Goal: Task Accomplishment & Management: Use online tool/utility

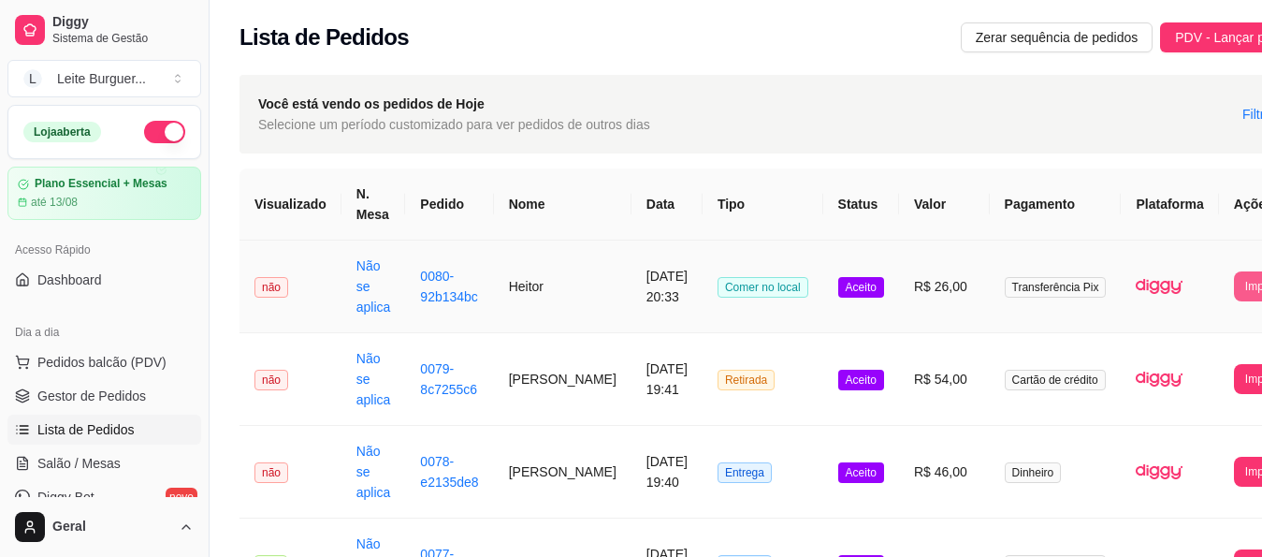
click at [1234, 286] on button "Imprimir" at bounding box center [1265, 286] width 63 height 30
click at [1185, 356] on button "IMPRESSORA" at bounding box center [1185, 371] width 135 height 30
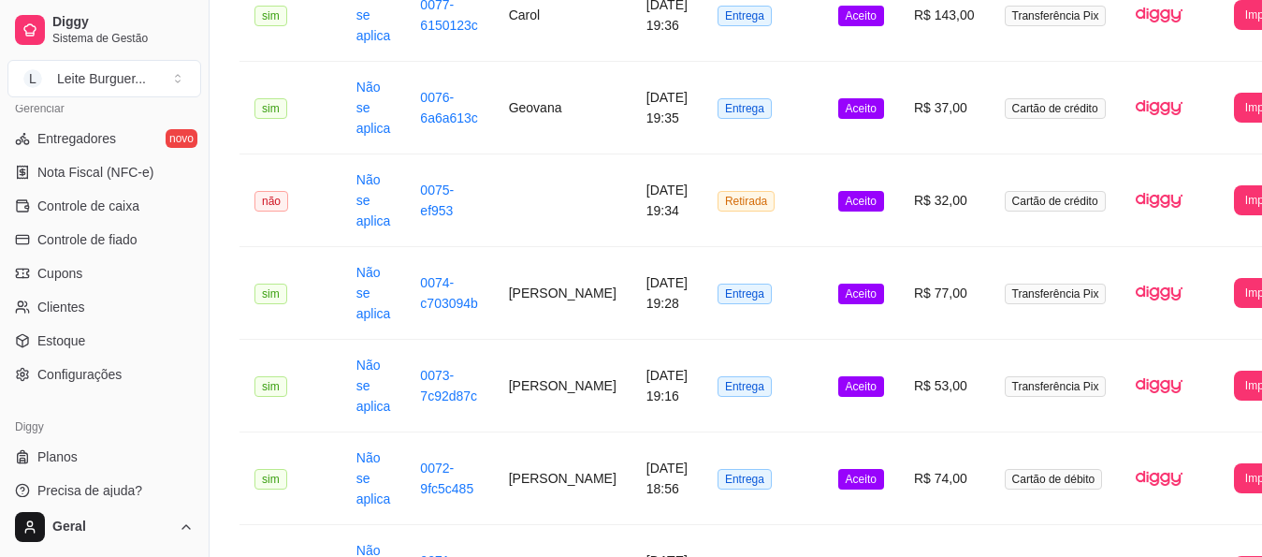
scroll to position [561, 0]
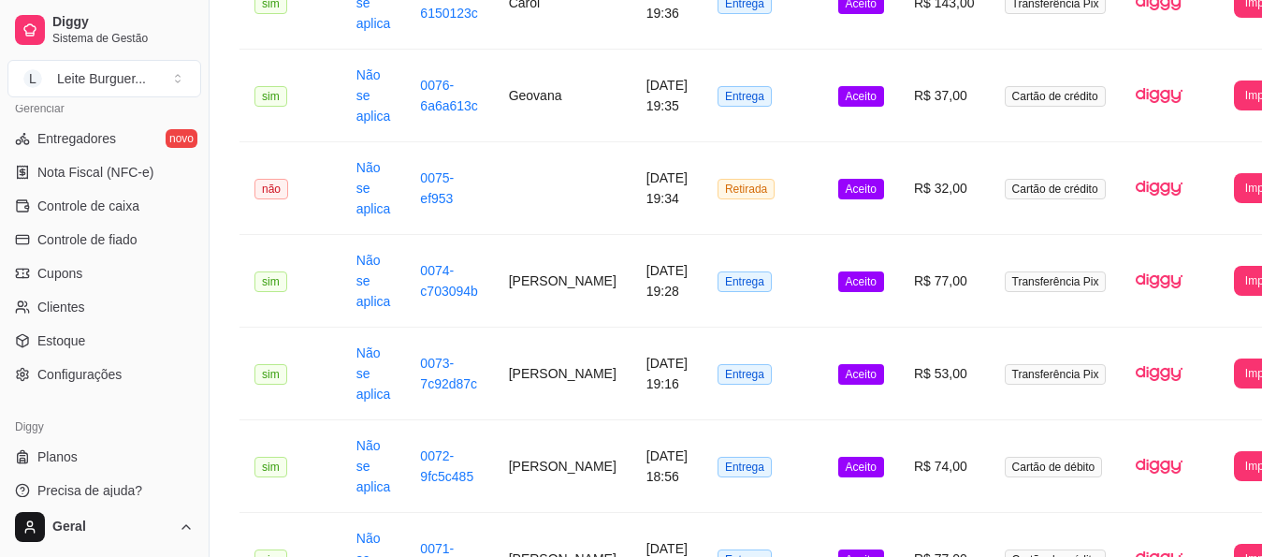
click at [94, 392] on div "Gerenciar Entregadores novo Nota Fiscal (NFC-e) Controle de caixa Controle de f…" at bounding box center [104, 241] width 209 height 311
click at [93, 383] on link "Configurações" at bounding box center [104, 374] width 194 height 30
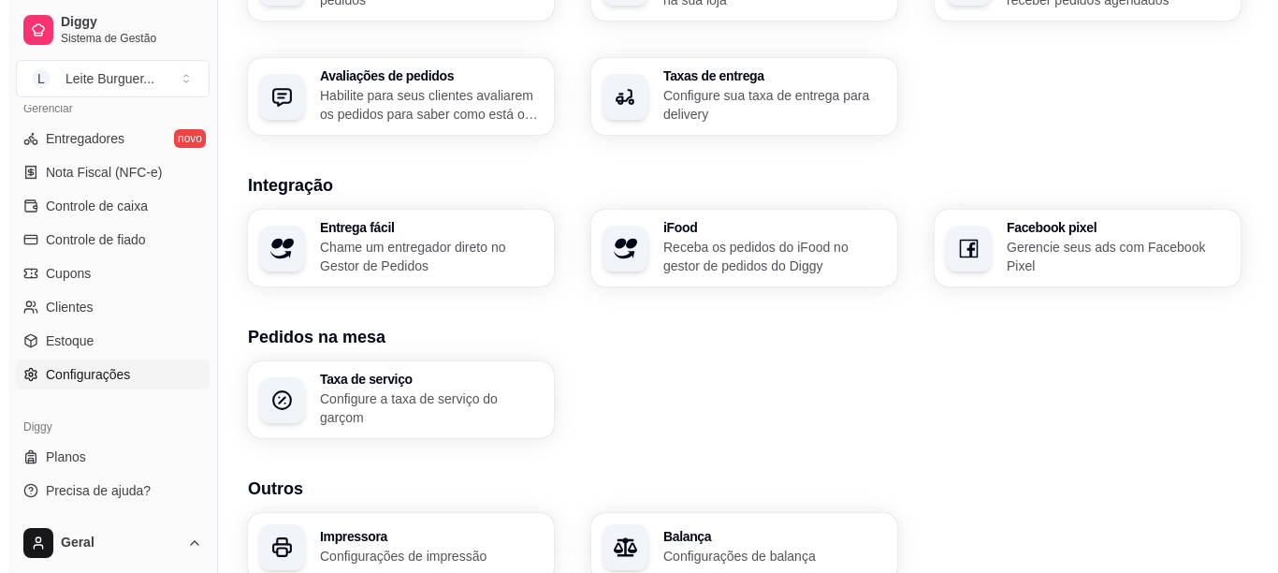
scroll to position [747, 0]
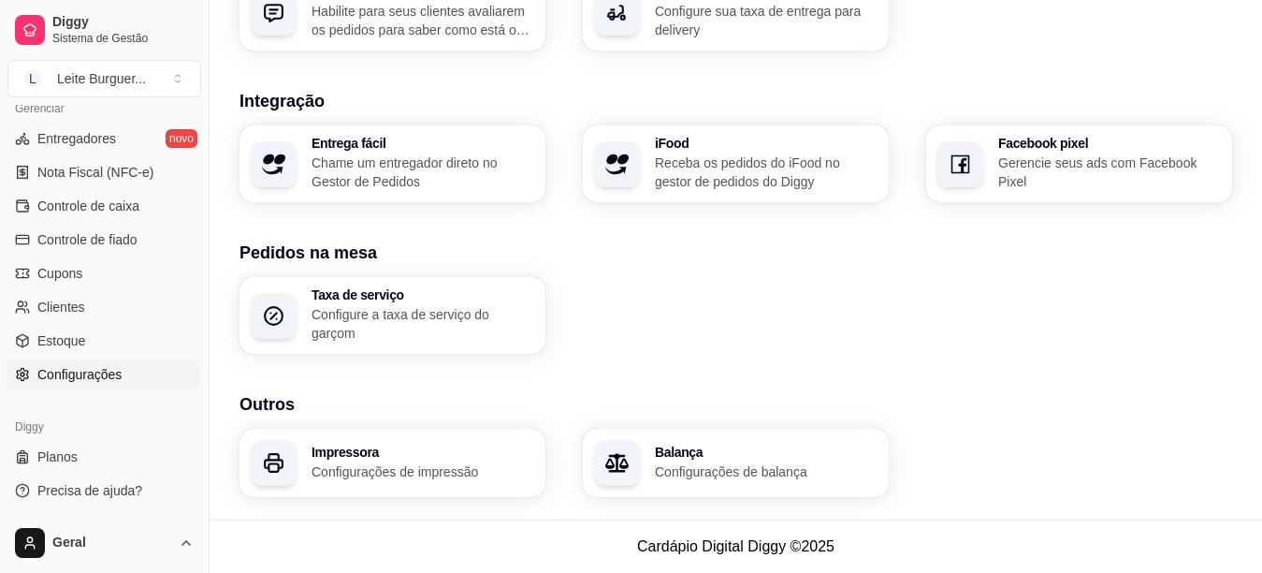
click at [372, 439] on div "Impressora Configurações de impressão" at bounding box center [393, 463] width 306 height 68
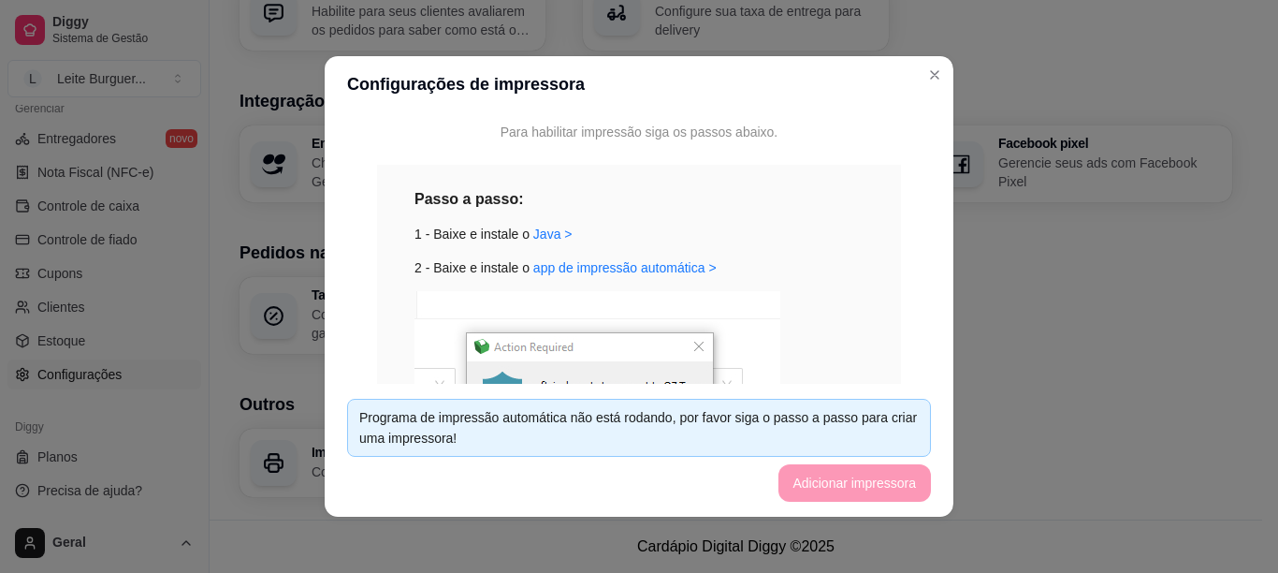
scroll to position [374, 0]
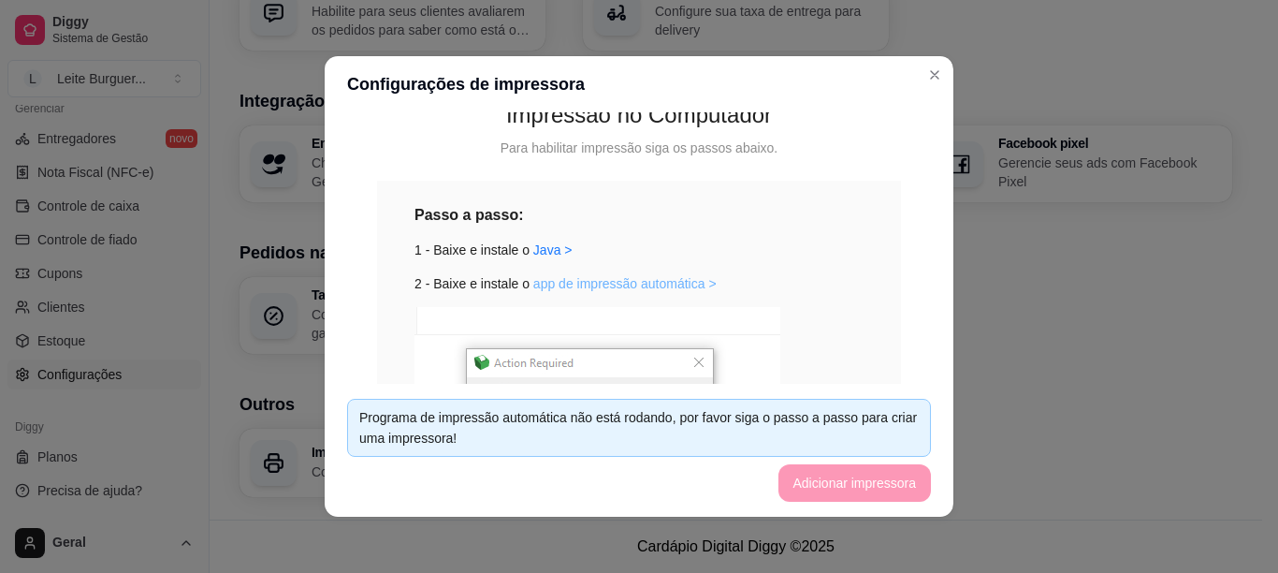
click at [567, 277] on link "app de impressão automática >" at bounding box center [624, 283] width 183 height 15
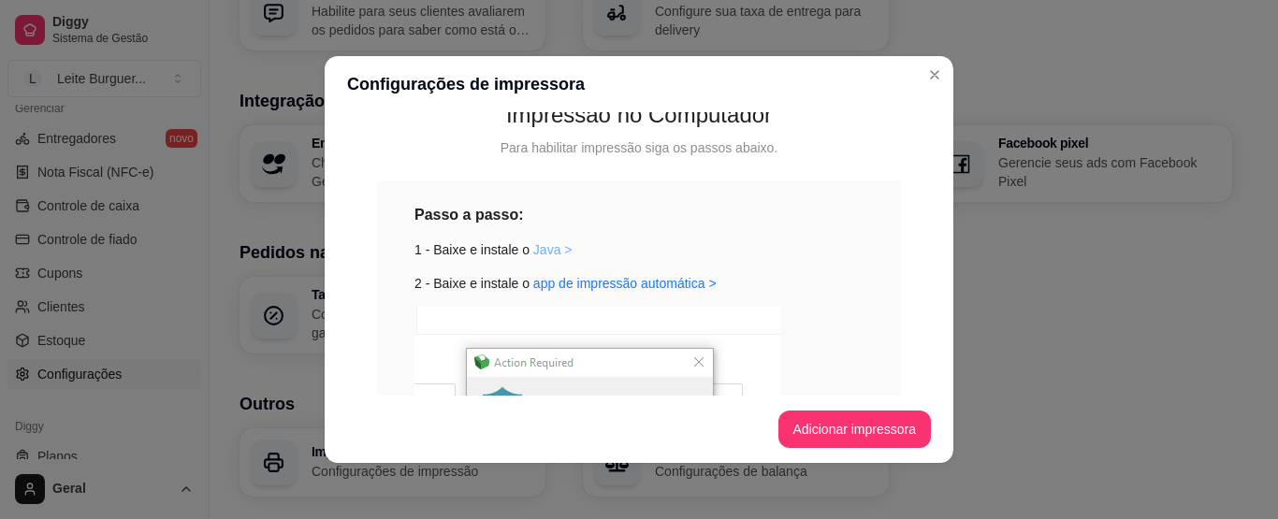
click at [533, 255] on link "Java >" at bounding box center [552, 249] width 39 height 15
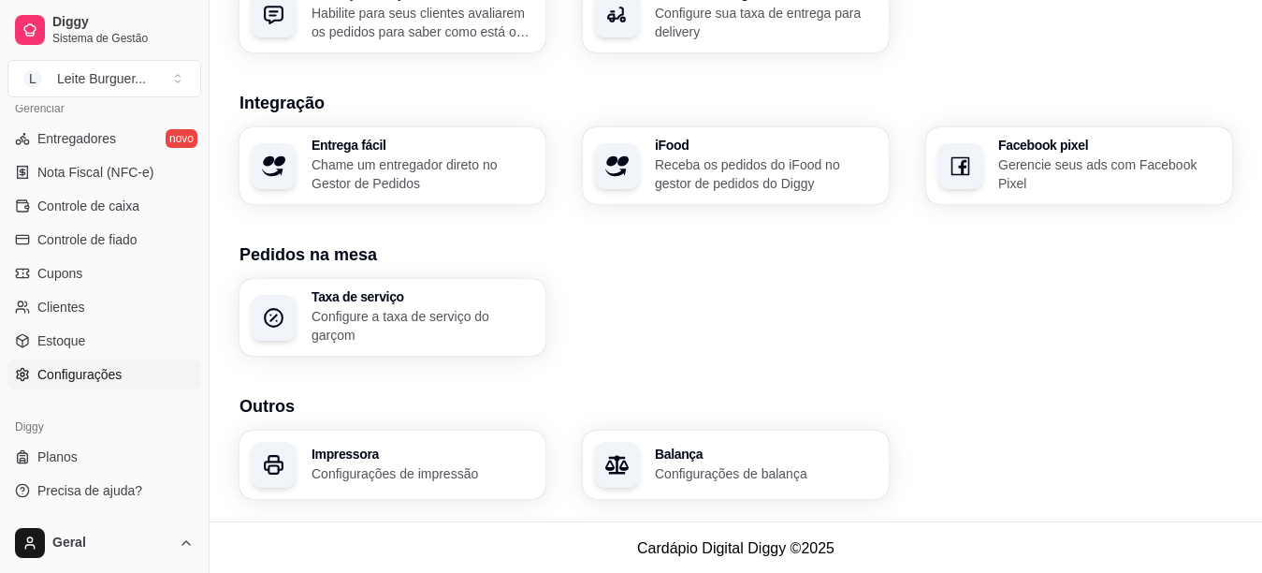
scroll to position [747, 0]
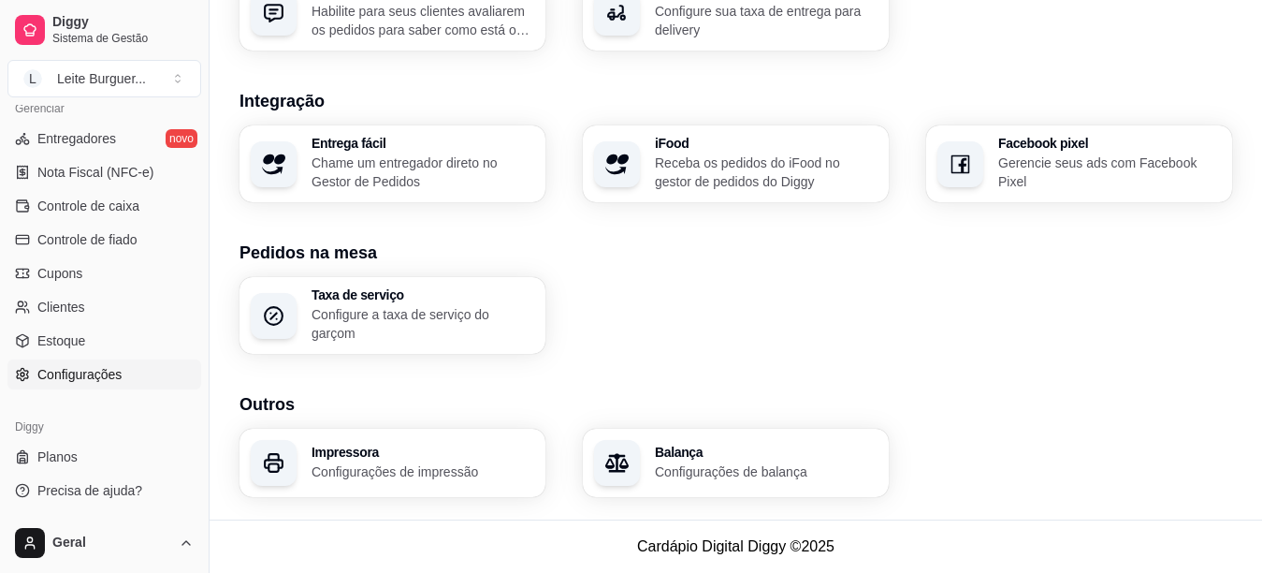
click at [493, 556] on footer "Cardápio Digital Diggy © 2025" at bounding box center [736, 545] width 1053 height 53
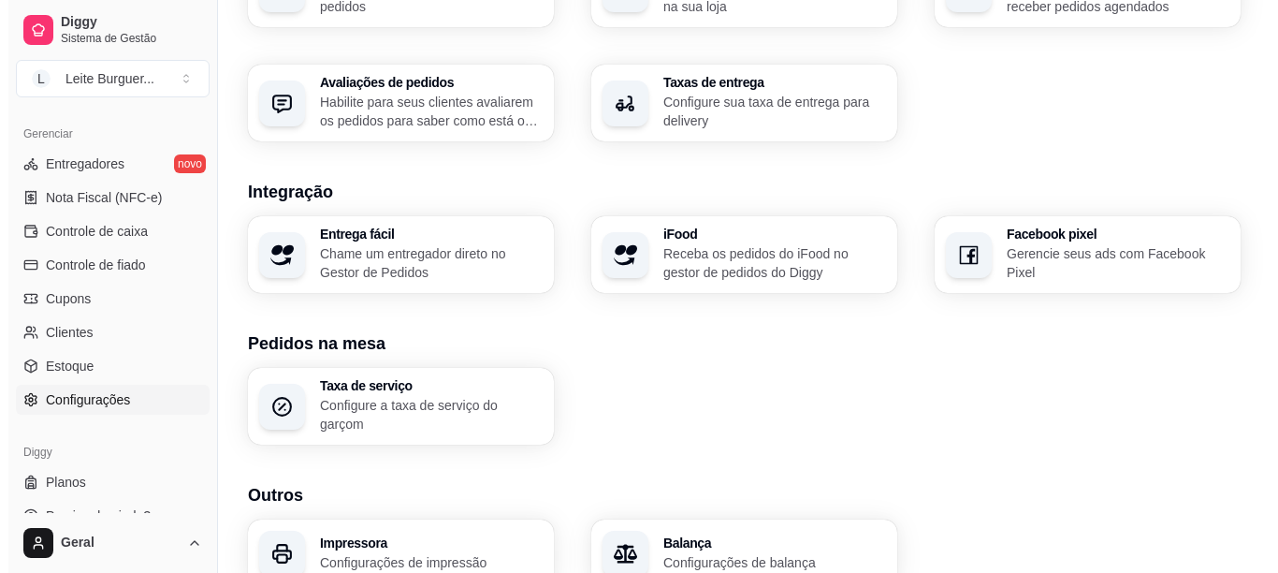
scroll to position [747, 0]
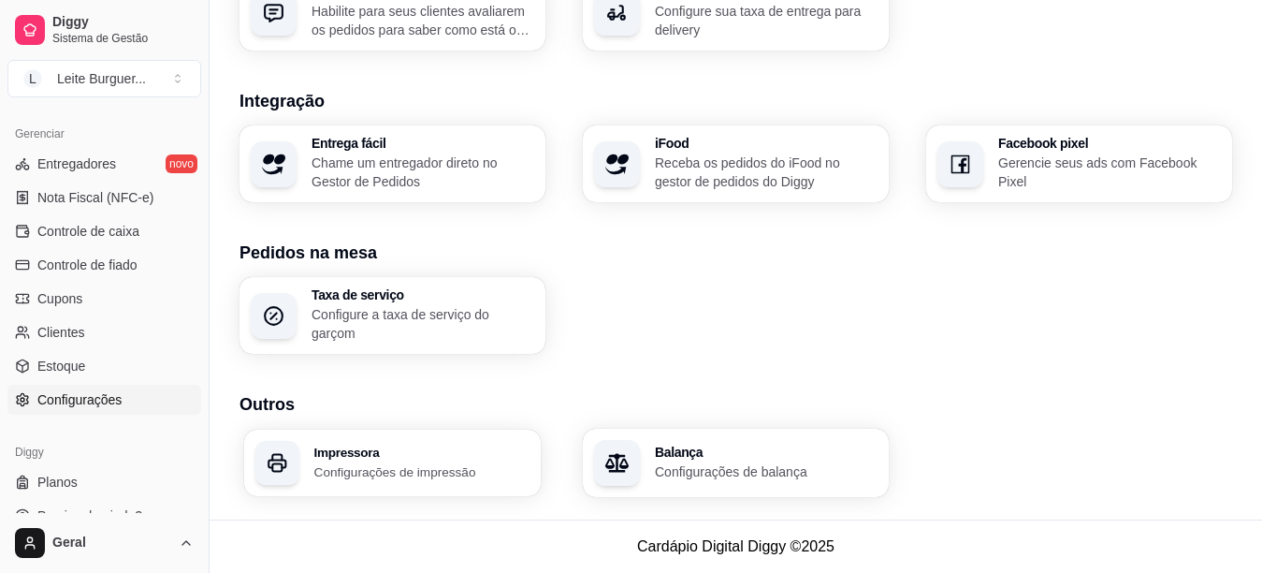
click at [386, 447] on h3 "Impressora" at bounding box center [422, 451] width 216 height 13
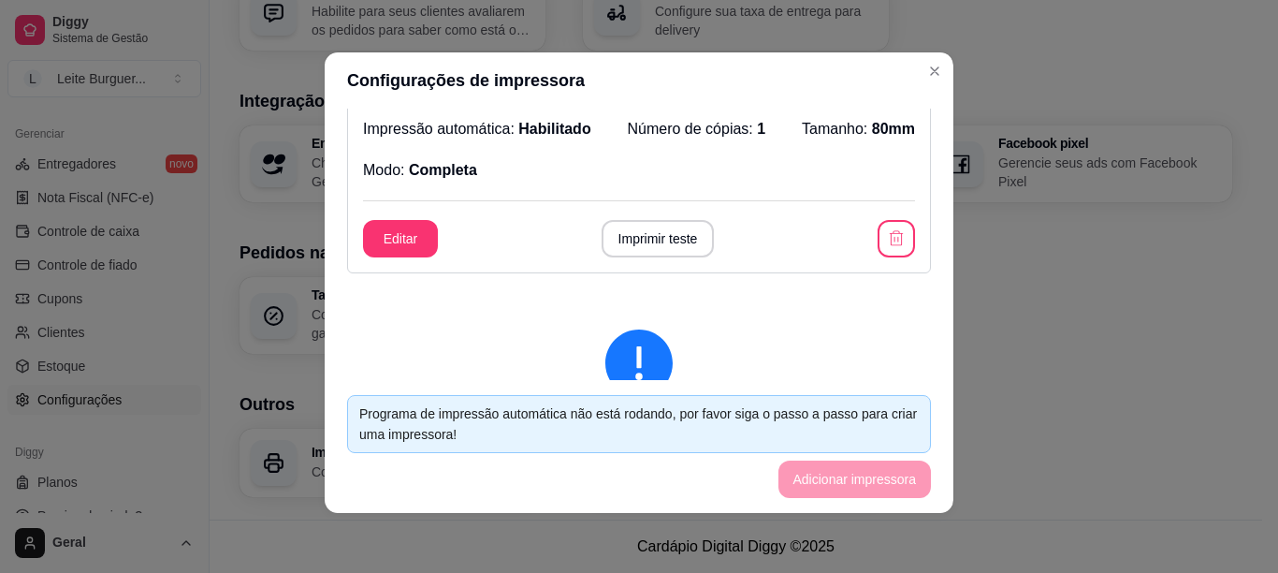
scroll to position [0, 0]
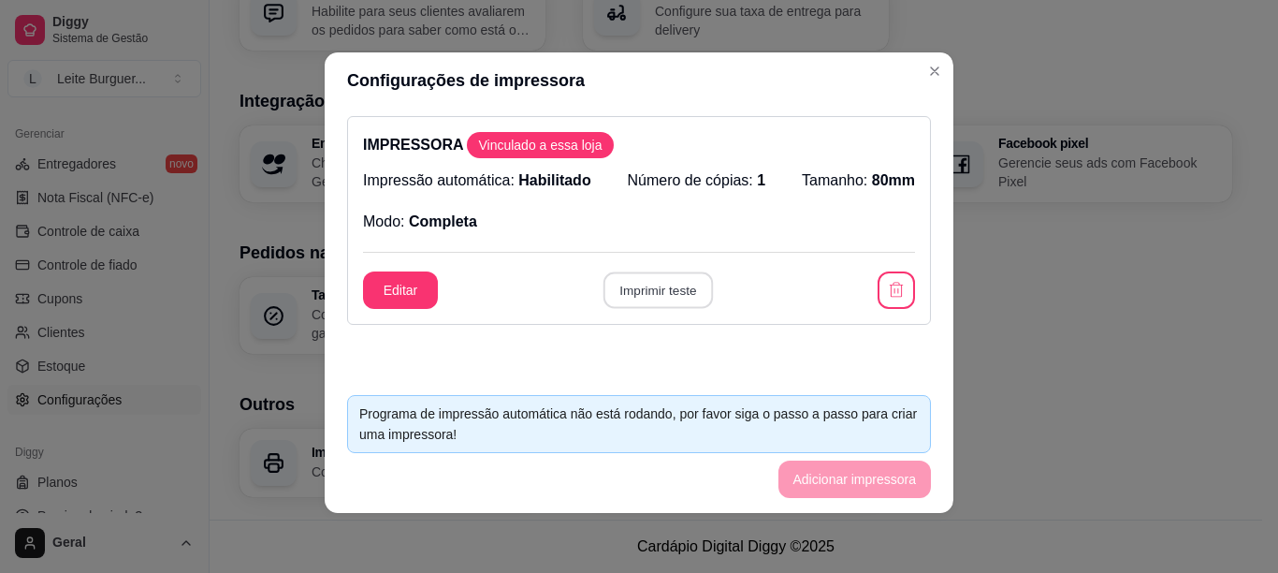
click at [653, 297] on button "Imprimir teste" at bounding box center [657, 290] width 109 height 36
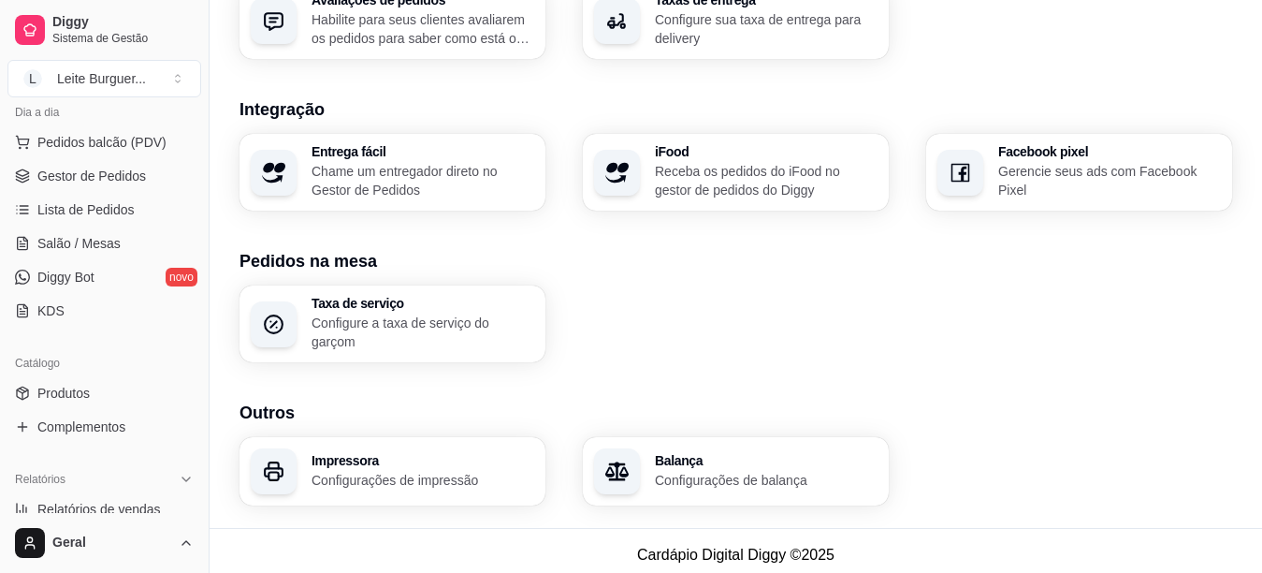
scroll to position [187, 0]
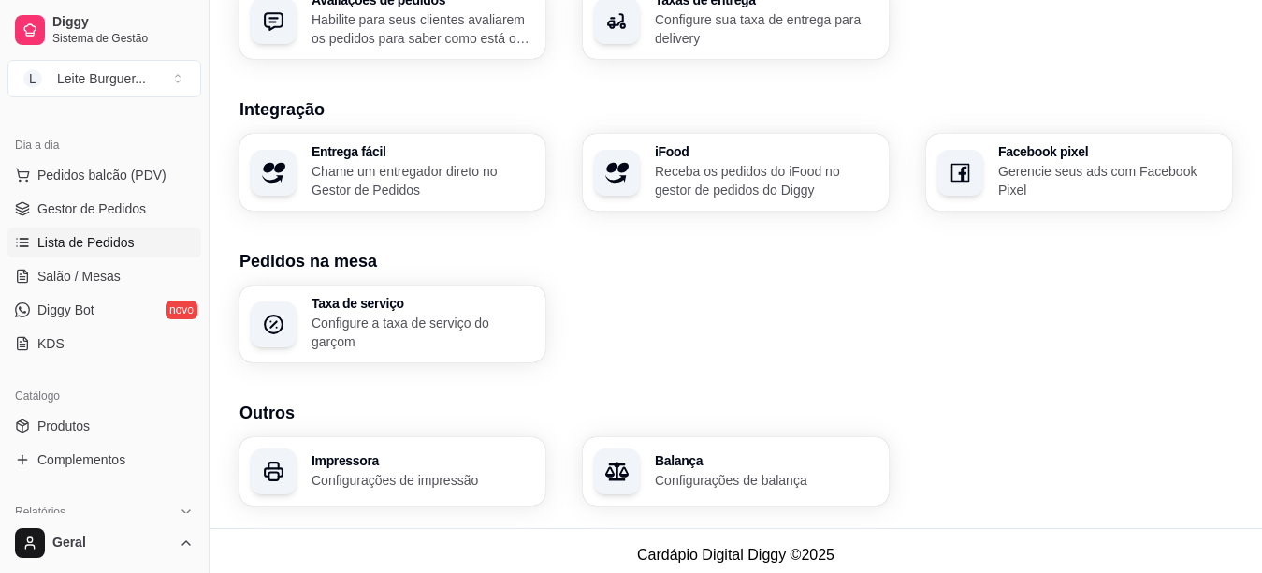
click at [109, 240] on span "Lista de Pedidos" at bounding box center [85, 242] width 97 height 19
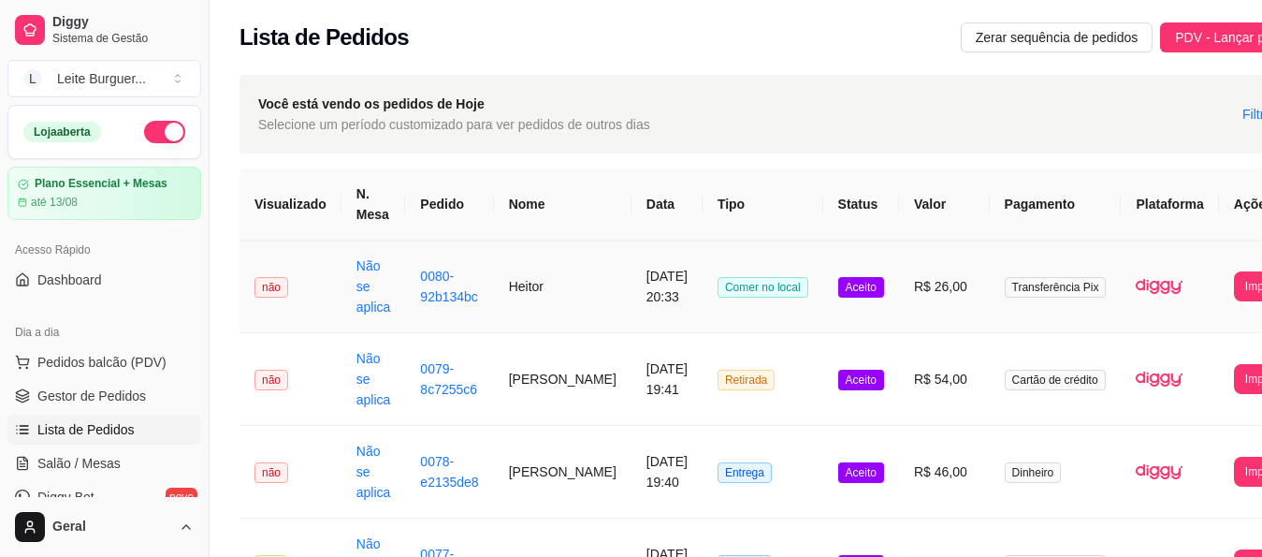
click at [1219, 313] on td "**********" at bounding box center [1265, 286] width 93 height 93
click at [1235, 285] on button "Imprimir" at bounding box center [1265, 285] width 61 height 29
click at [1234, 385] on button "Imprimir" at bounding box center [1265, 379] width 63 height 30
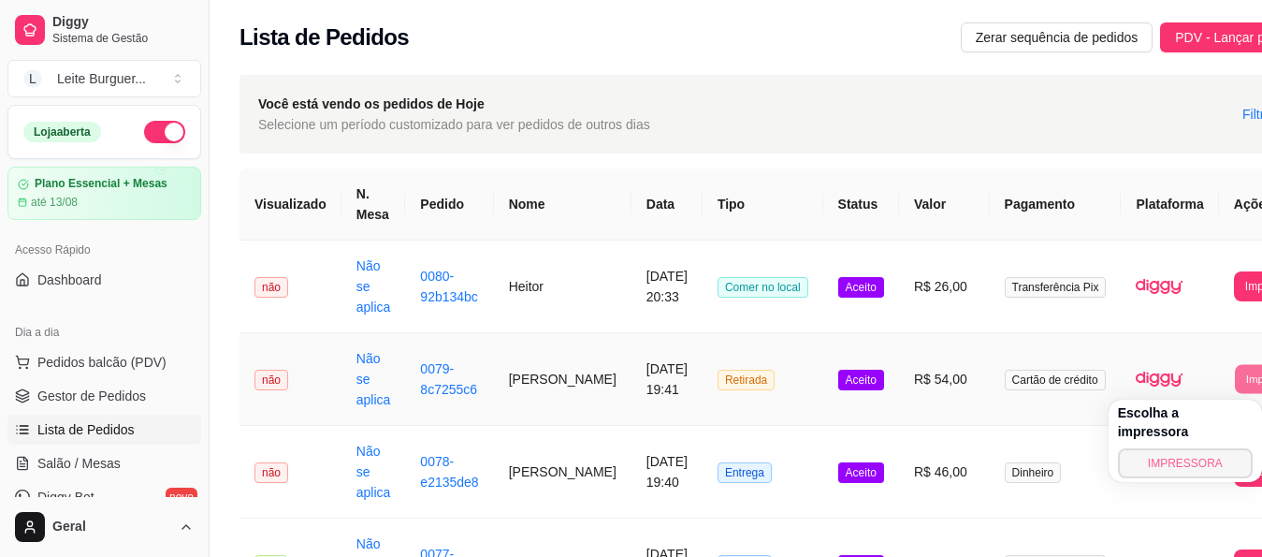
click at [1195, 448] on button "IMPRESSORA" at bounding box center [1185, 463] width 135 height 30
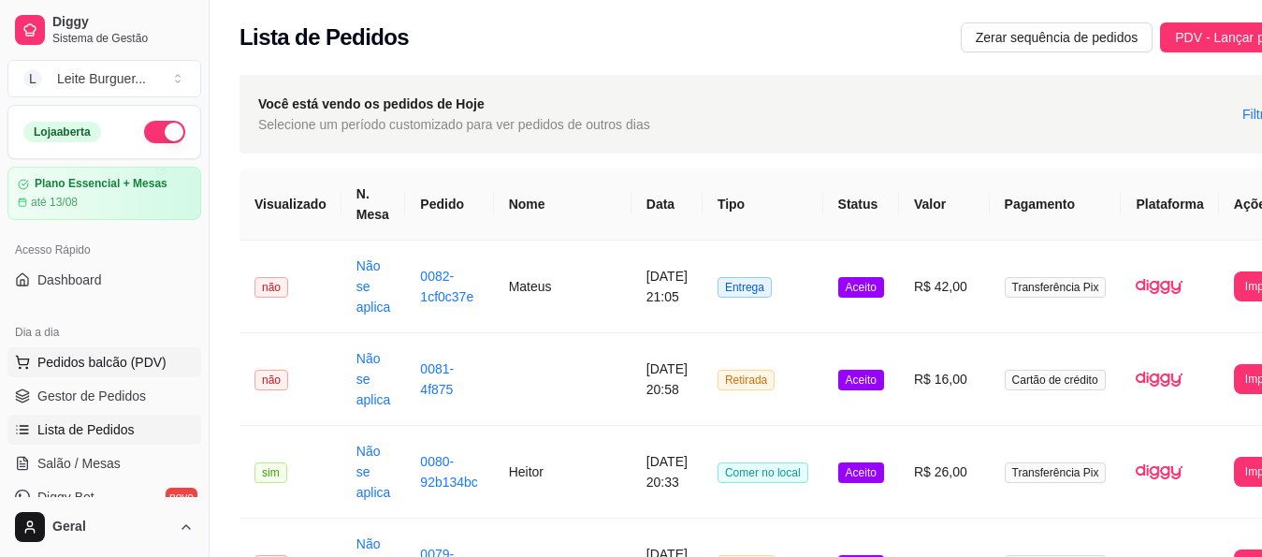
click at [82, 368] on span "Pedidos balcão (PDV)" at bounding box center [101, 362] width 129 height 19
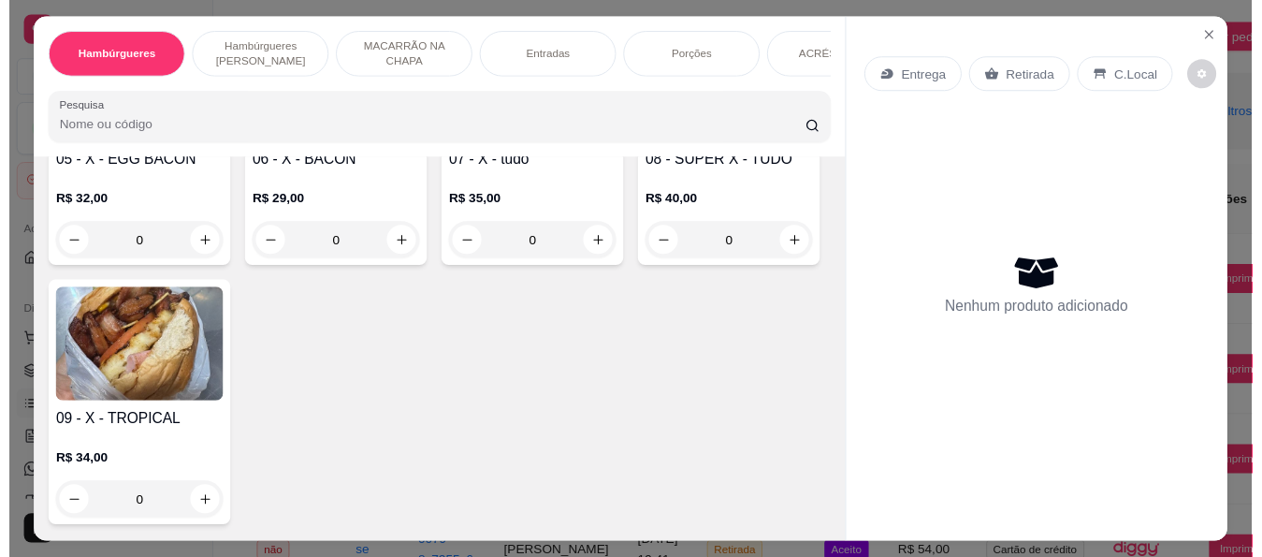
scroll to position [561, 0]
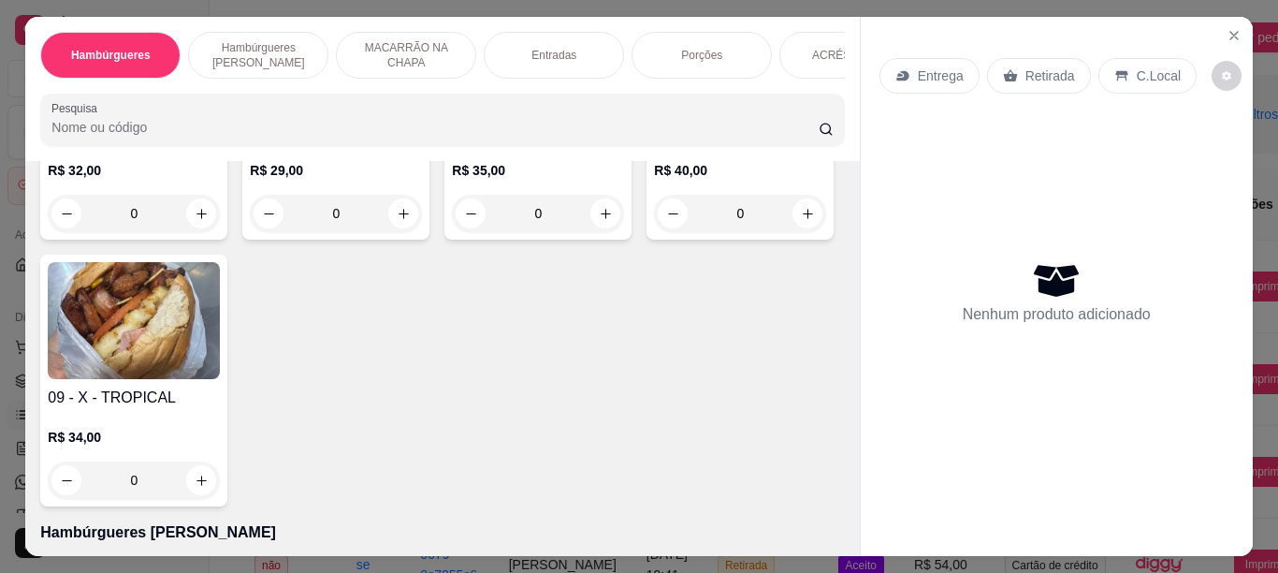
click at [456, 232] on div "0" at bounding box center [538, 213] width 165 height 37
click at [599, 221] on icon "increase-product-quantity" at bounding box center [606, 214] width 14 height 14
type input "1"
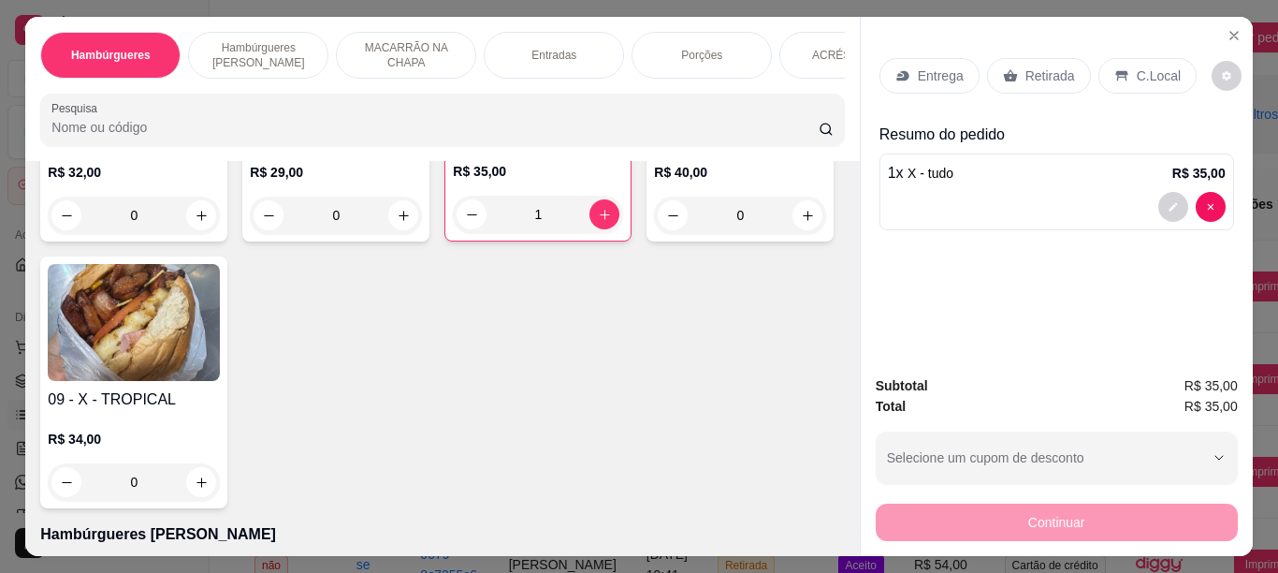
click at [1039, 78] on div "Retirada" at bounding box center [1039, 76] width 104 height 36
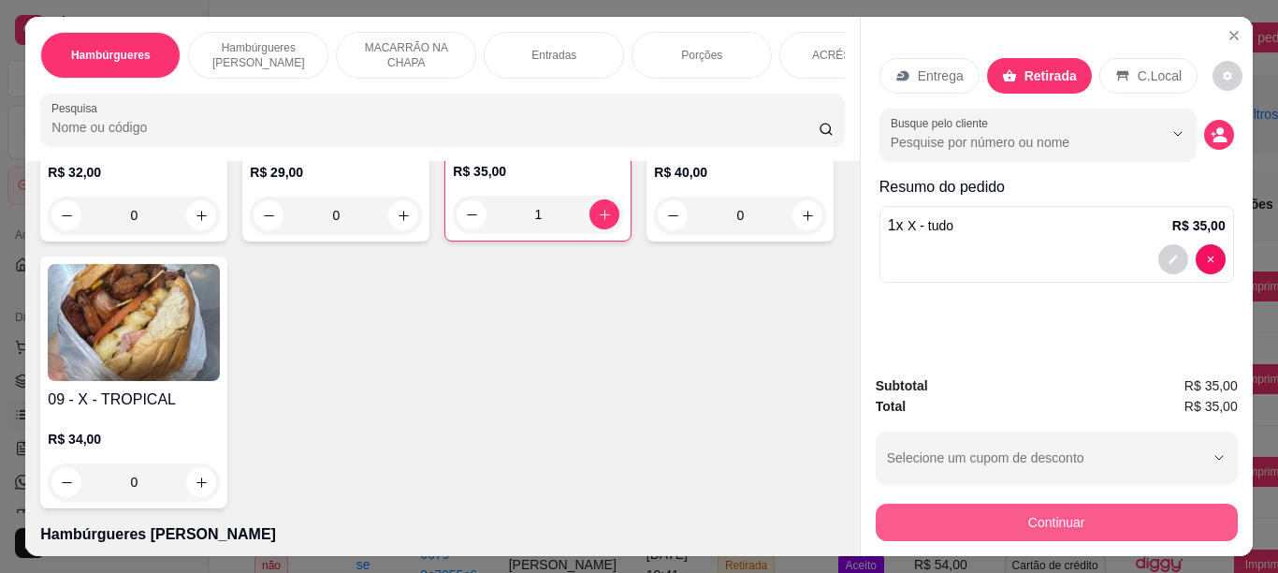
click at [1070, 506] on button "Continuar" at bounding box center [1057, 521] width 362 height 37
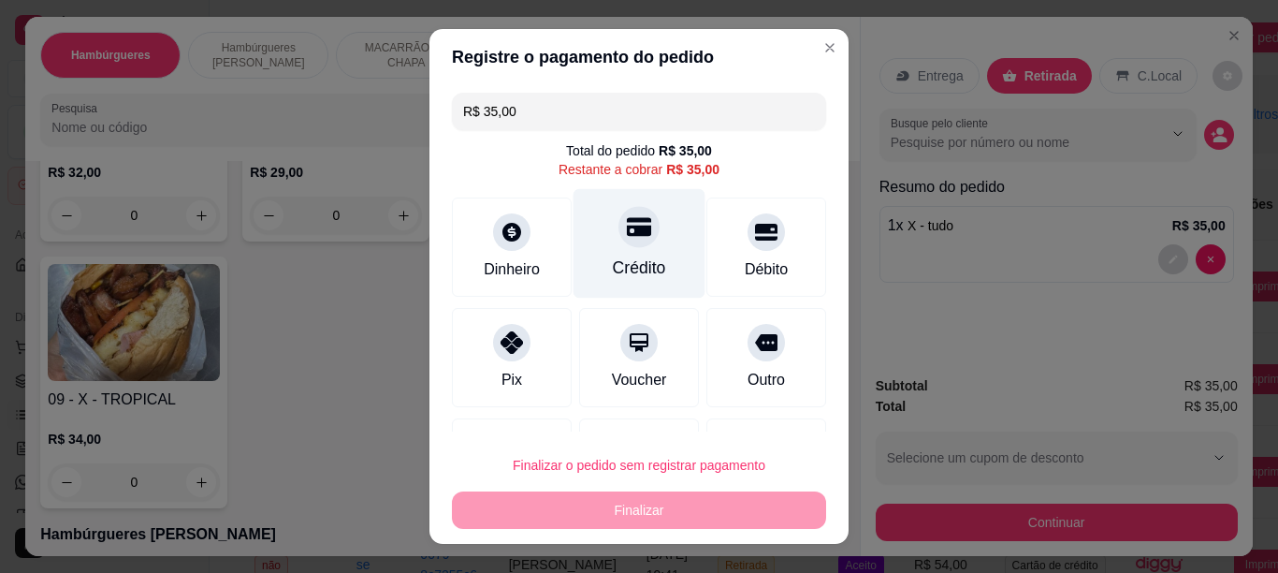
click at [626, 248] on div "Crédito" at bounding box center [640, 242] width 132 height 109
type input "R$ 0,00"
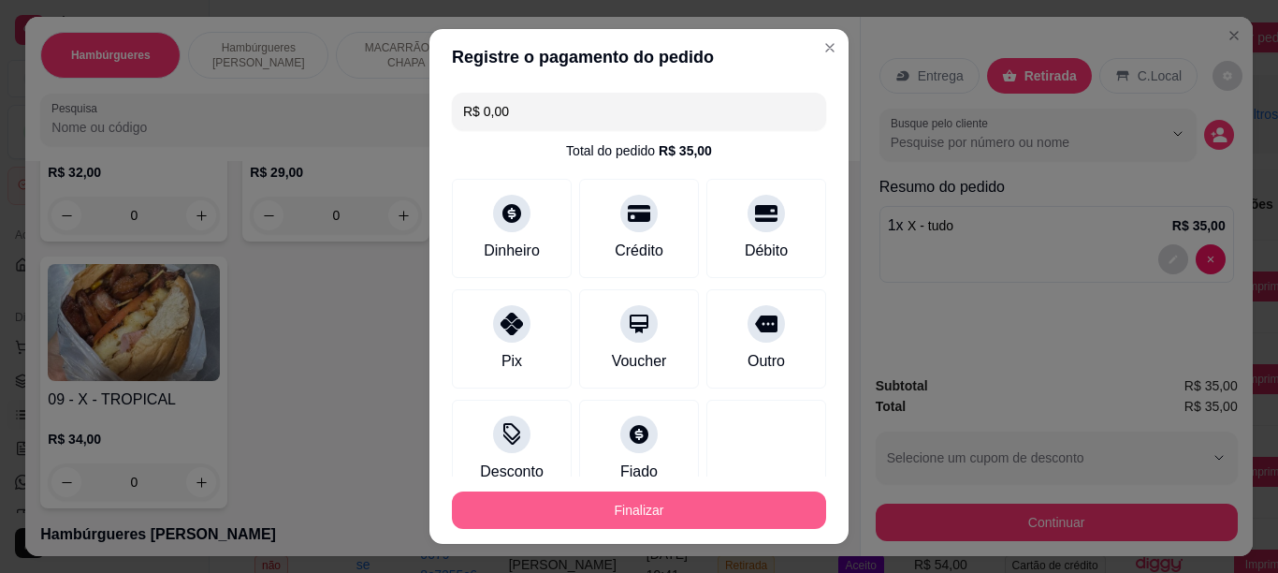
click at [671, 502] on button "Finalizar" at bounding box center [639, 509] width 374 height 37
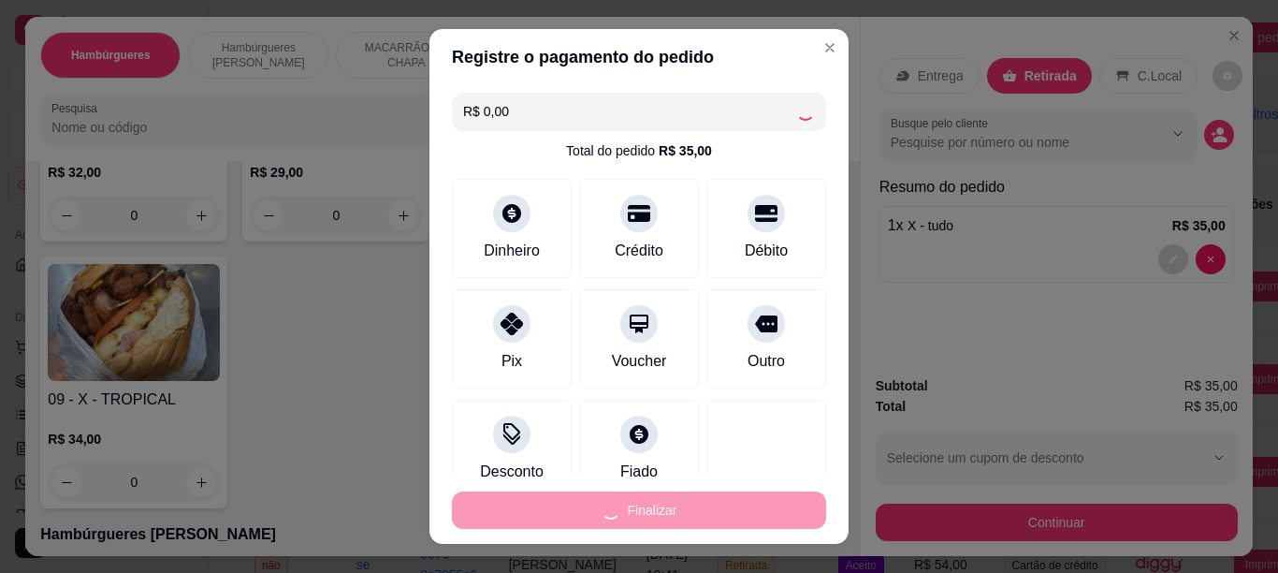
type input "0"
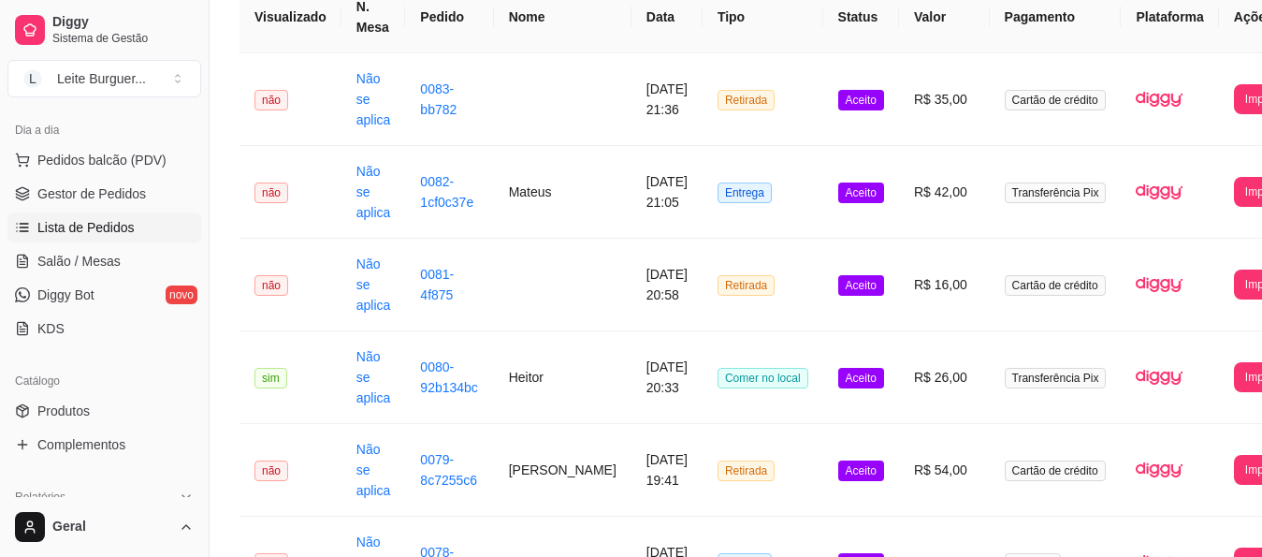
scroll to position [94, 0]
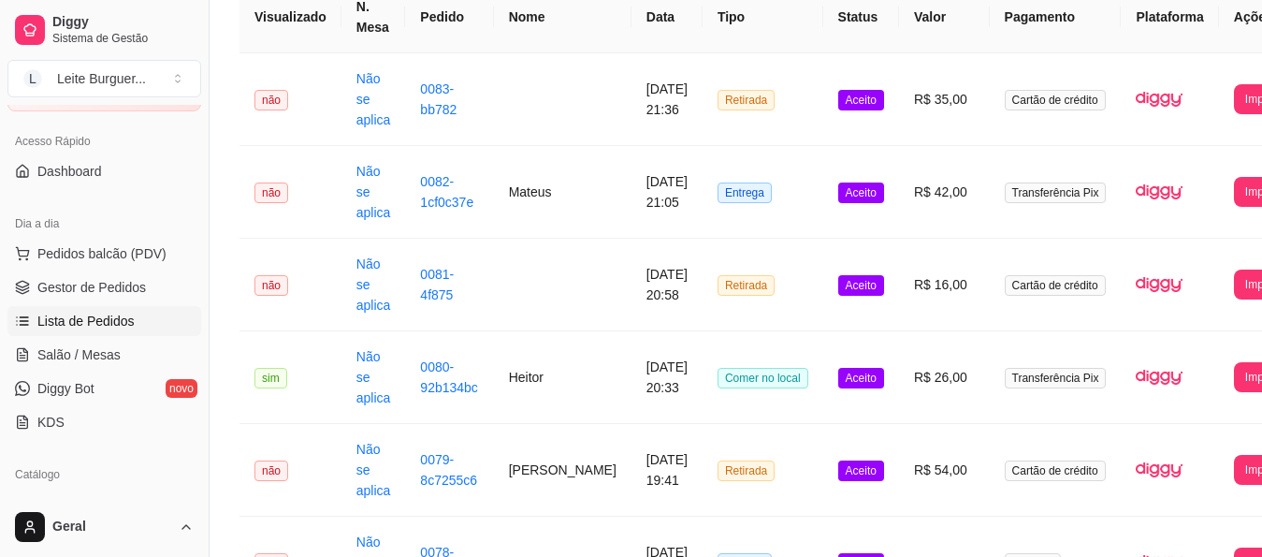
click at [120, 315] on span "Lista de Pedidos" at bounding box center [85, 321] width 97 height 19
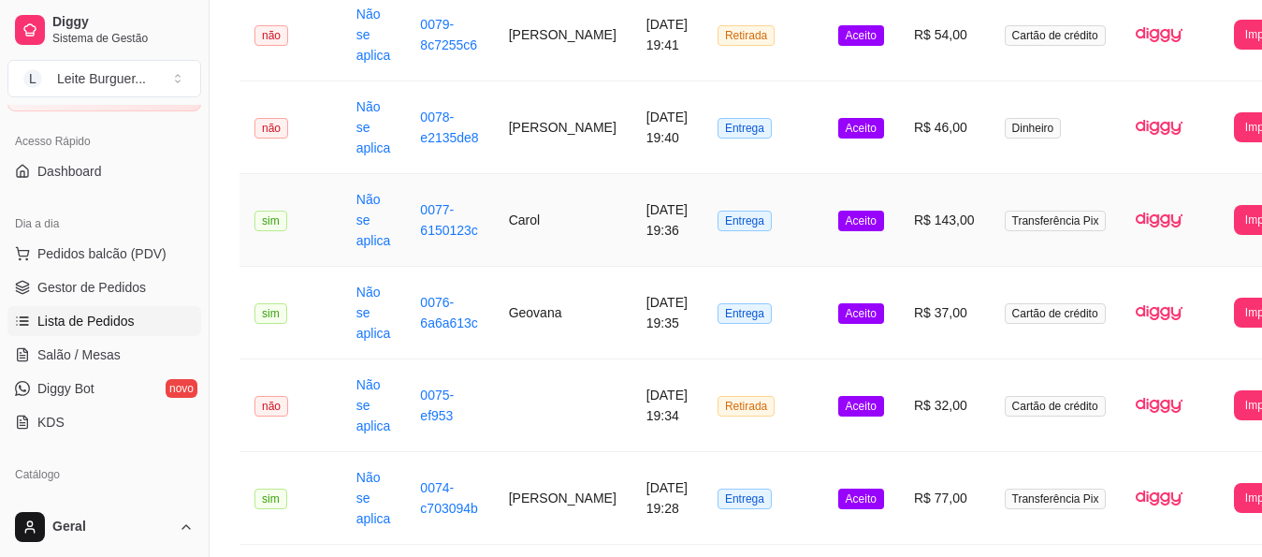
scroll to position [655, 0]
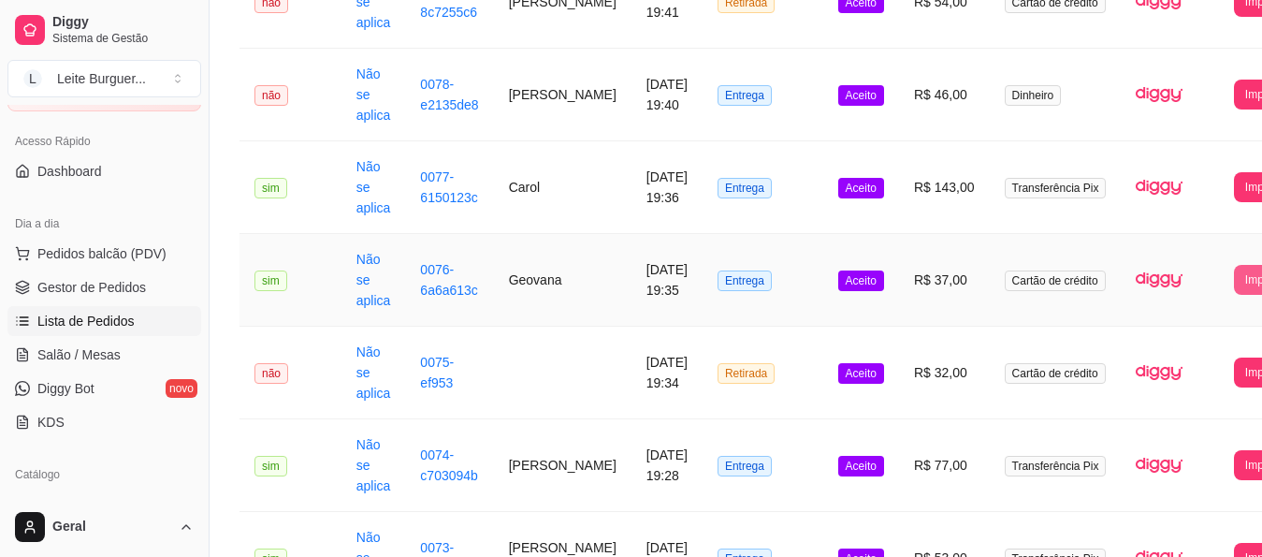
click at [1234, 279] on button "Imprimir" at bounding box center [1265, 280] width 63 height 30
click at [1196, 328] on div "Escolha a impressora IMPRESSORA" at bounding box center [1185, 341] width 153 height 82
click at [1210, 349] on button "IMPRESSORA" at bounding box center [1185, 364] width 135 height 30
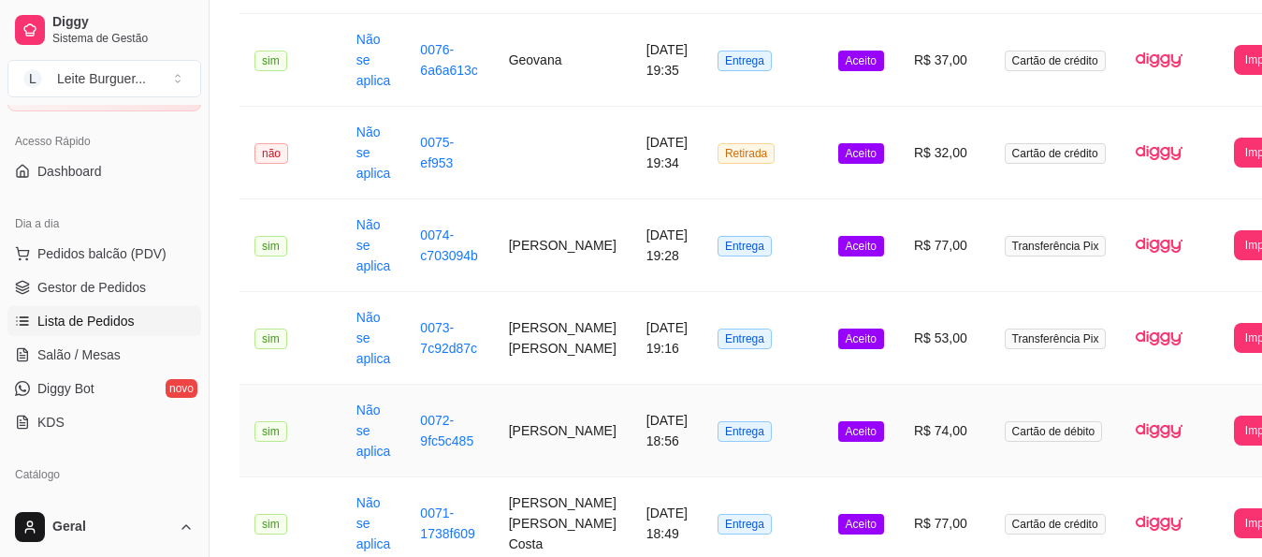
scroll to position [842, 0]
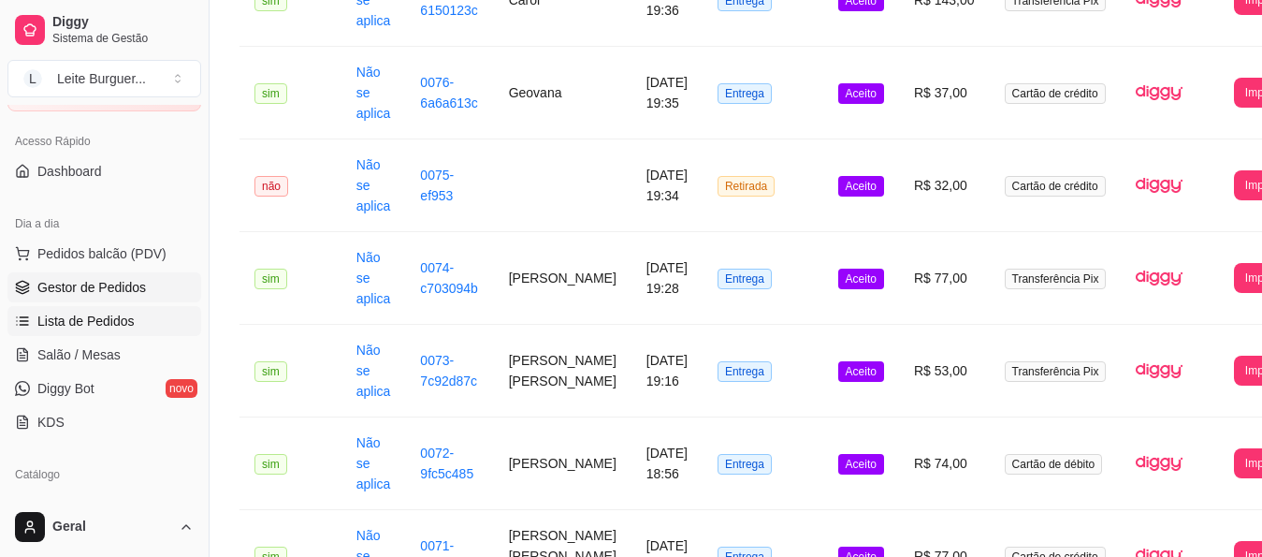
click at [89, 298] on link "Gestor de Pedidos" at bounding box center [104, 287] width 194 height 30
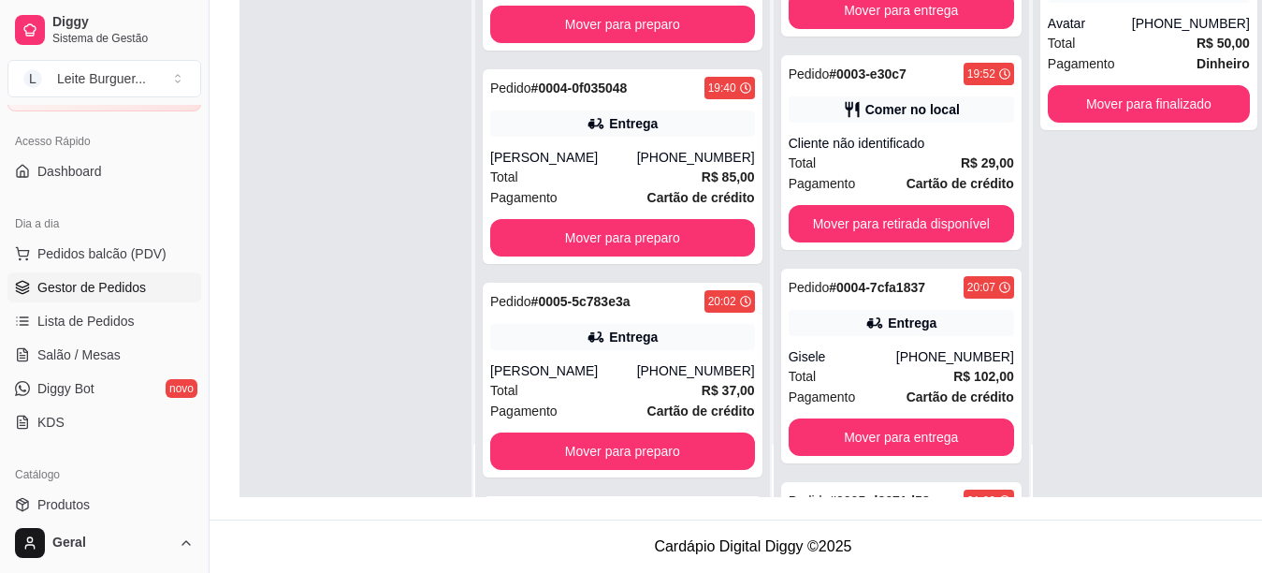
scroll to position [1778, 0]
